Goal: Complete application form

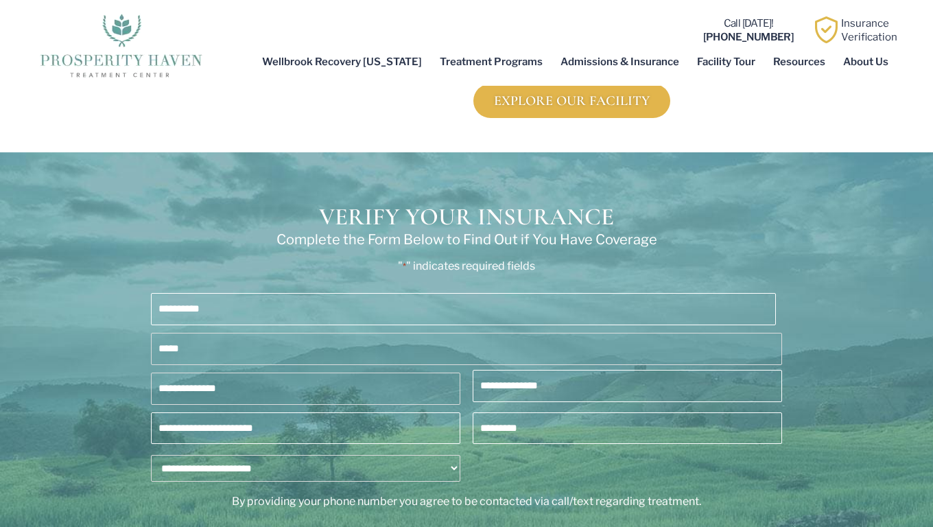
scroll to position [2460, 0]
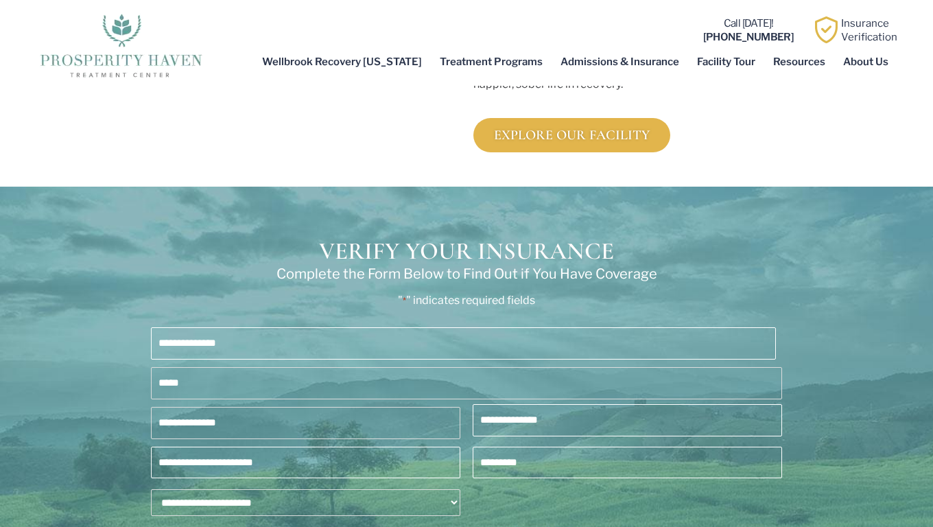
type input "**********"
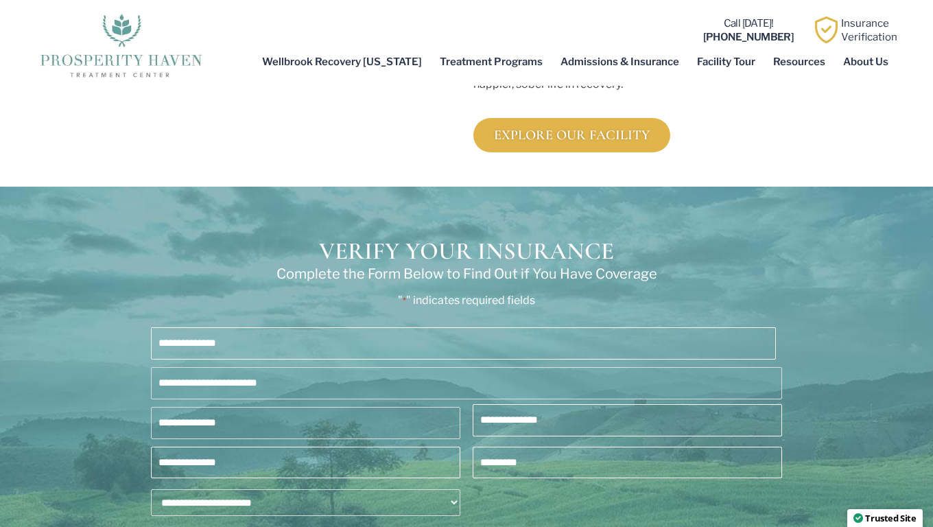
select select "**********"
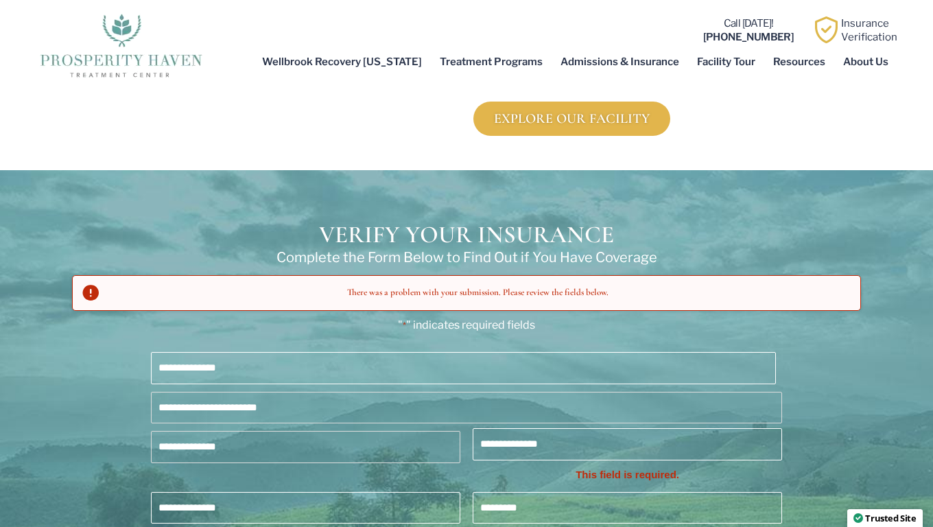
scroll to position [0, 0]
